Goal: Task Accomplishment & Management: Manage account settings

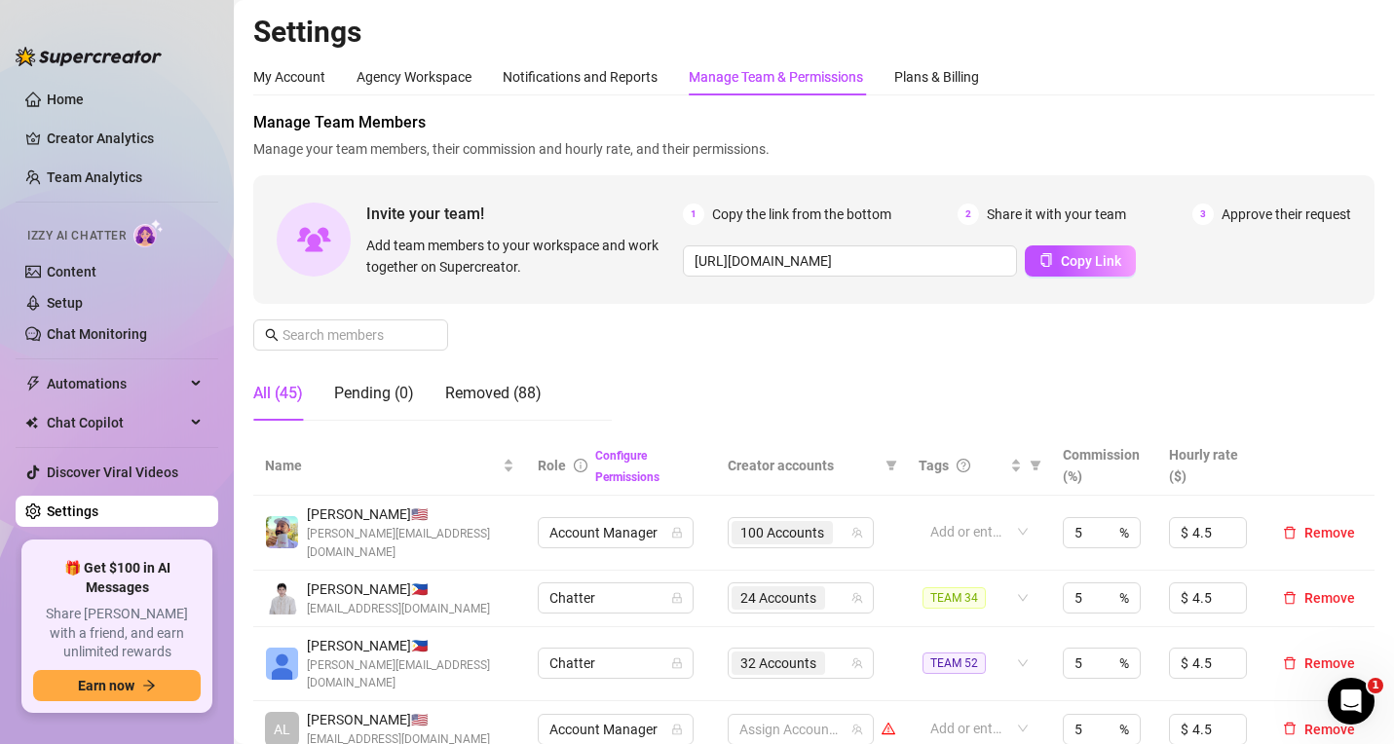
drag, startPoint x: 129, startPoint y: 11, endPoint x: 177, endPoint y: 34, distance: 54.0
click at [129, 11] on aside "Home Creator Analytics Team Analytics Izzy AI Chatter Content Setup Chat Monito…" at bounding box center [117, 372] width 234 height 744
click at [358, 341] on input "text" at bounding box center [351, 334] width 138 height 21
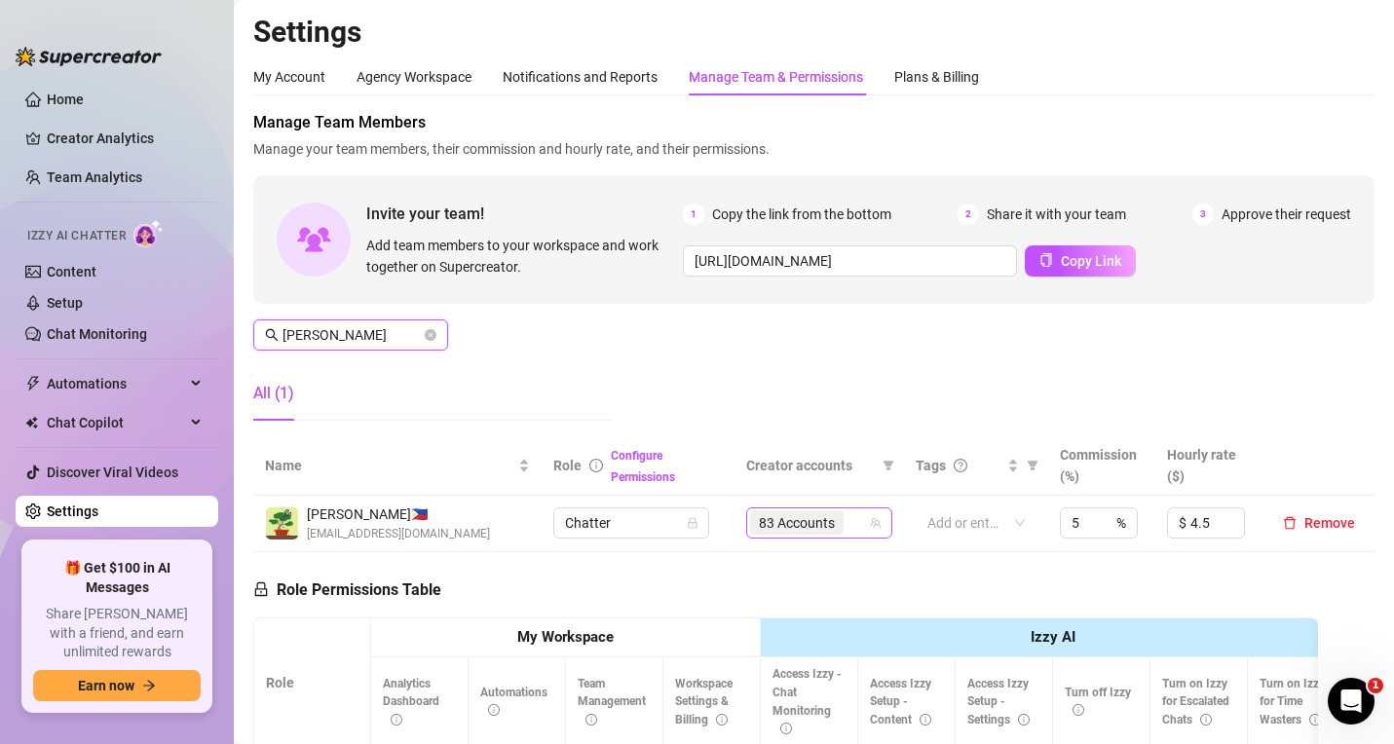
click at [868, 515] on div "83 Accounts" at bounding box center [819, 523] width 146 height 31
type input "juan"
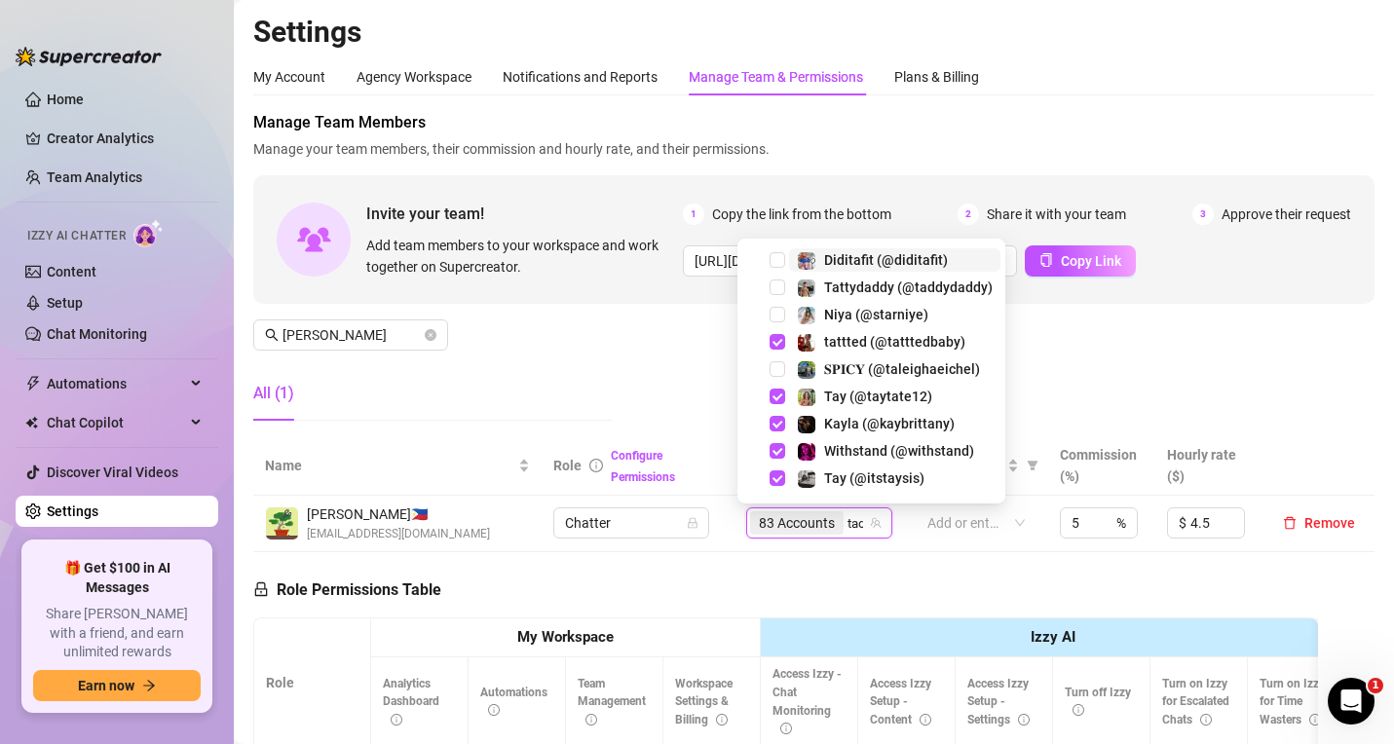
type input "tadd"
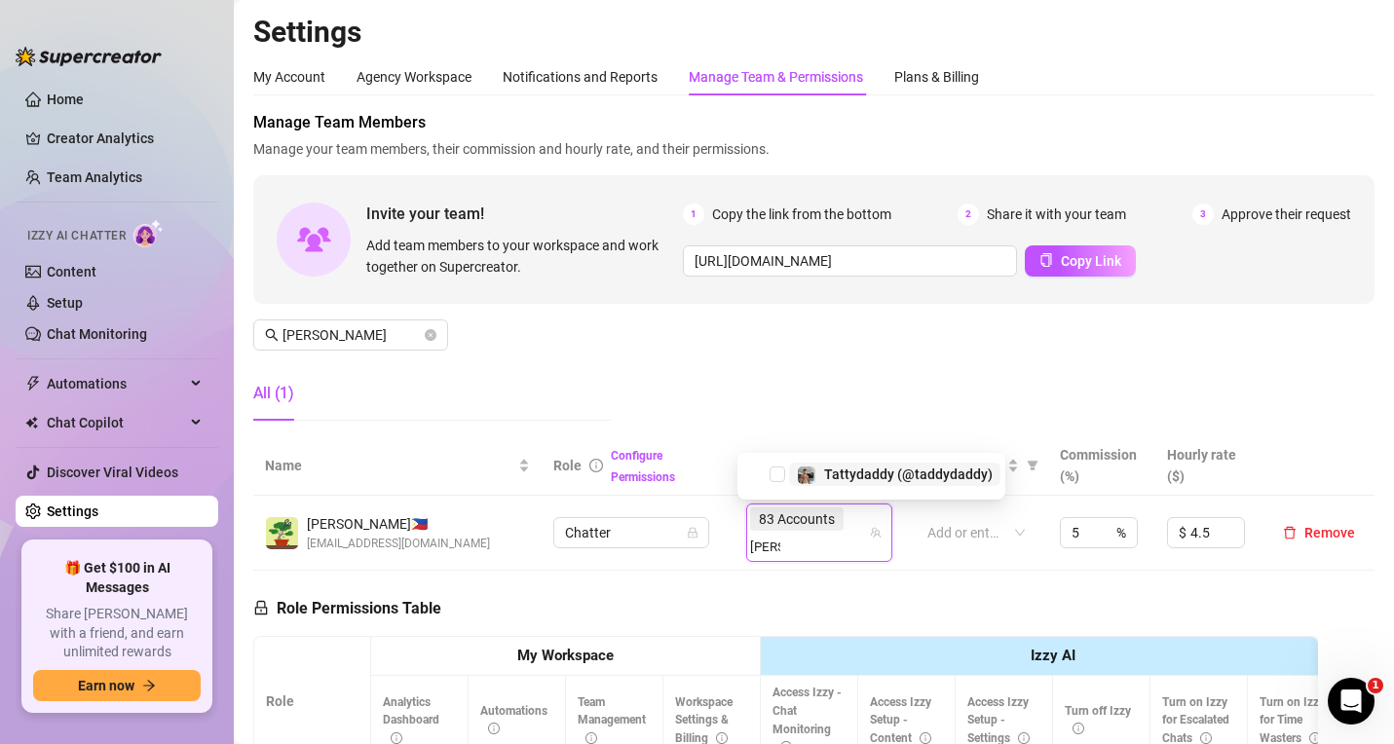
click at [832, 480] on span "Tattydaddy (@taddydaddy)" at bounding box center [908, 475] width 169 height 16
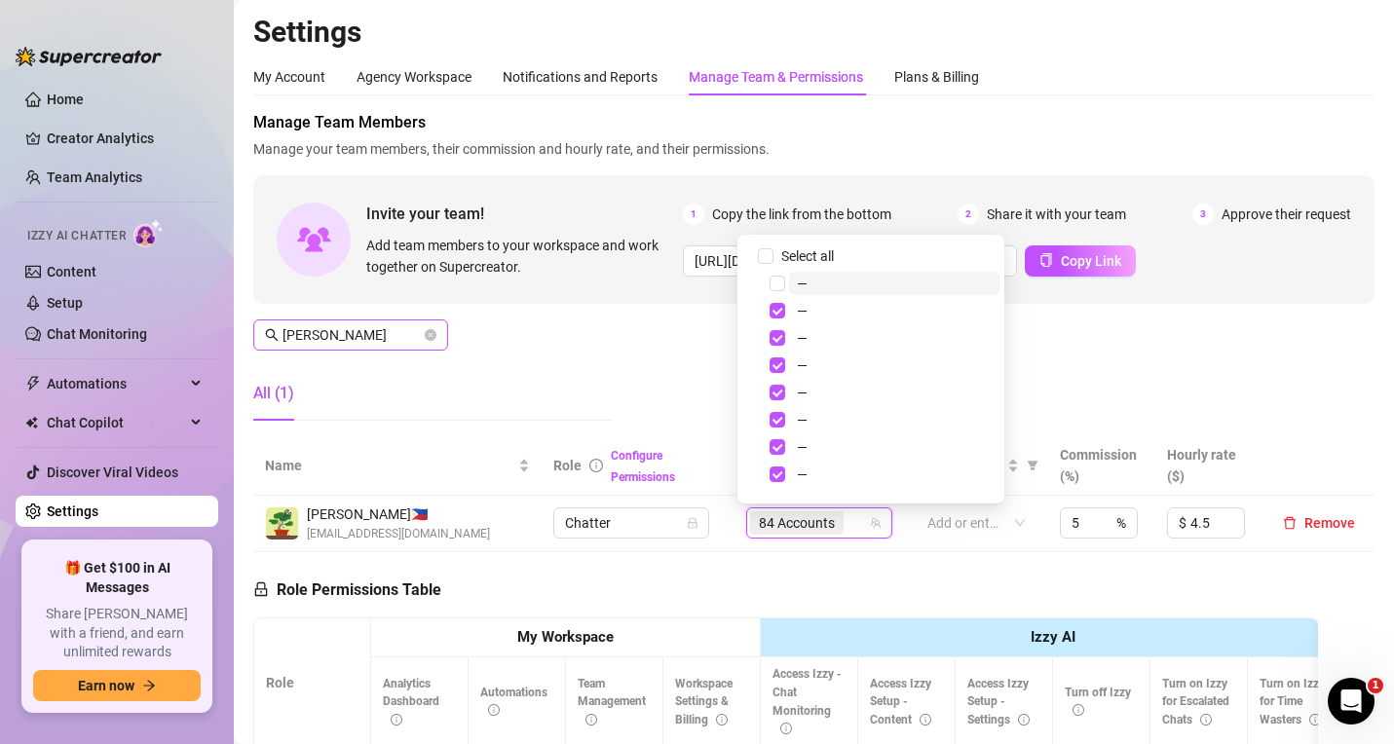
click at [627, 367] on div "Manage Team Members Manage your team members, their commission and hourly rate,…" at bounding box center [813, 273] width 1121 height 325
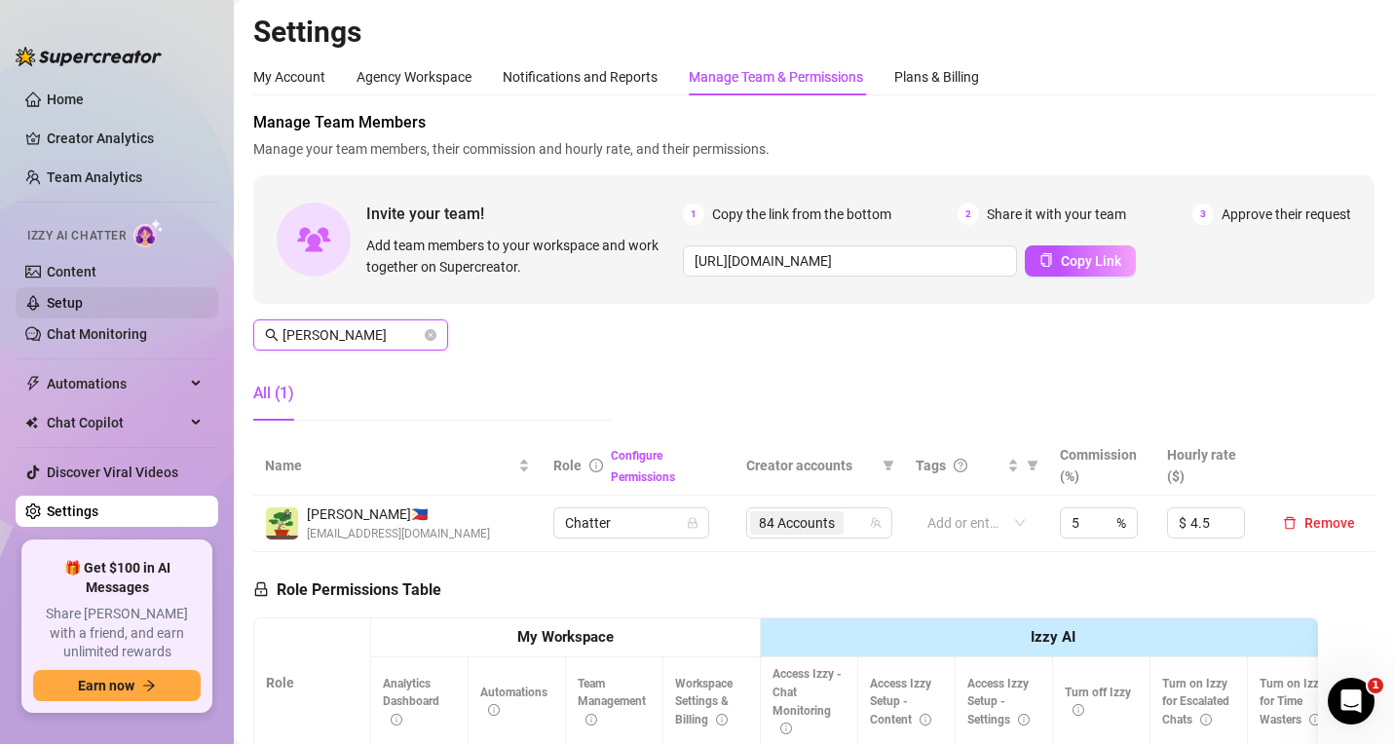
drag, startPoint x: 345, startPoint y: 331, endPoint x: 217, endPoint y: 316, distance: 128.6
click at [217, 316] on div "Home Creator Analytics Team Analytics Izzy AI Chatter Content Setup Chat Monito…" at bounding box center [697, 372] width 1394 height 744
click at [803, 525] on span "83 Accounts" at bounding box center [797, 522] width 76 height 21
type input "kaye"
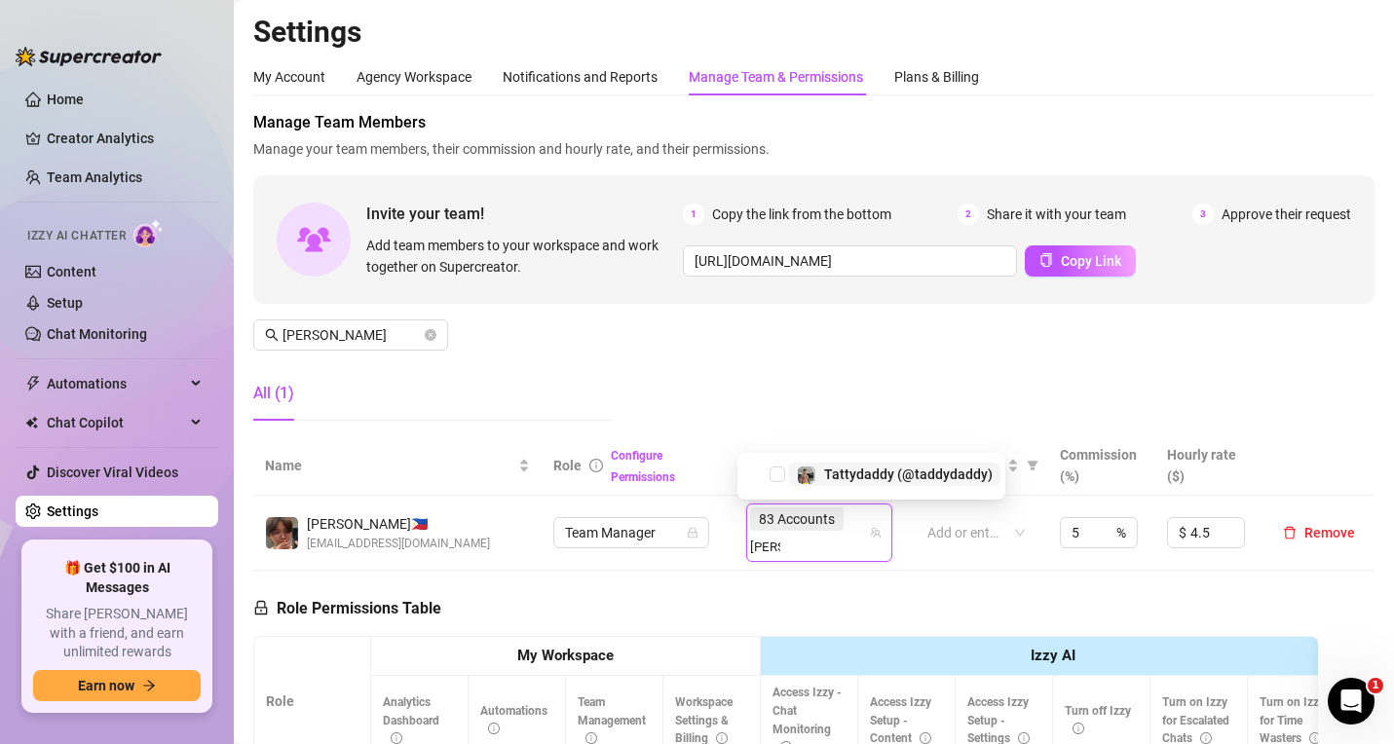
type input "taddy"
click at [795, 469] on span "Tattydaddy (@taddydaddy)" at bounding box center [894, 474] width 211 height 23
click at [679, 384] on div "Manage Team Members Manage your team members, their commission and hourly rate,…" at bounding box center [813, 273] width 1121 height 325
